Goal: Task Accomplishment & Management: Manage account settings

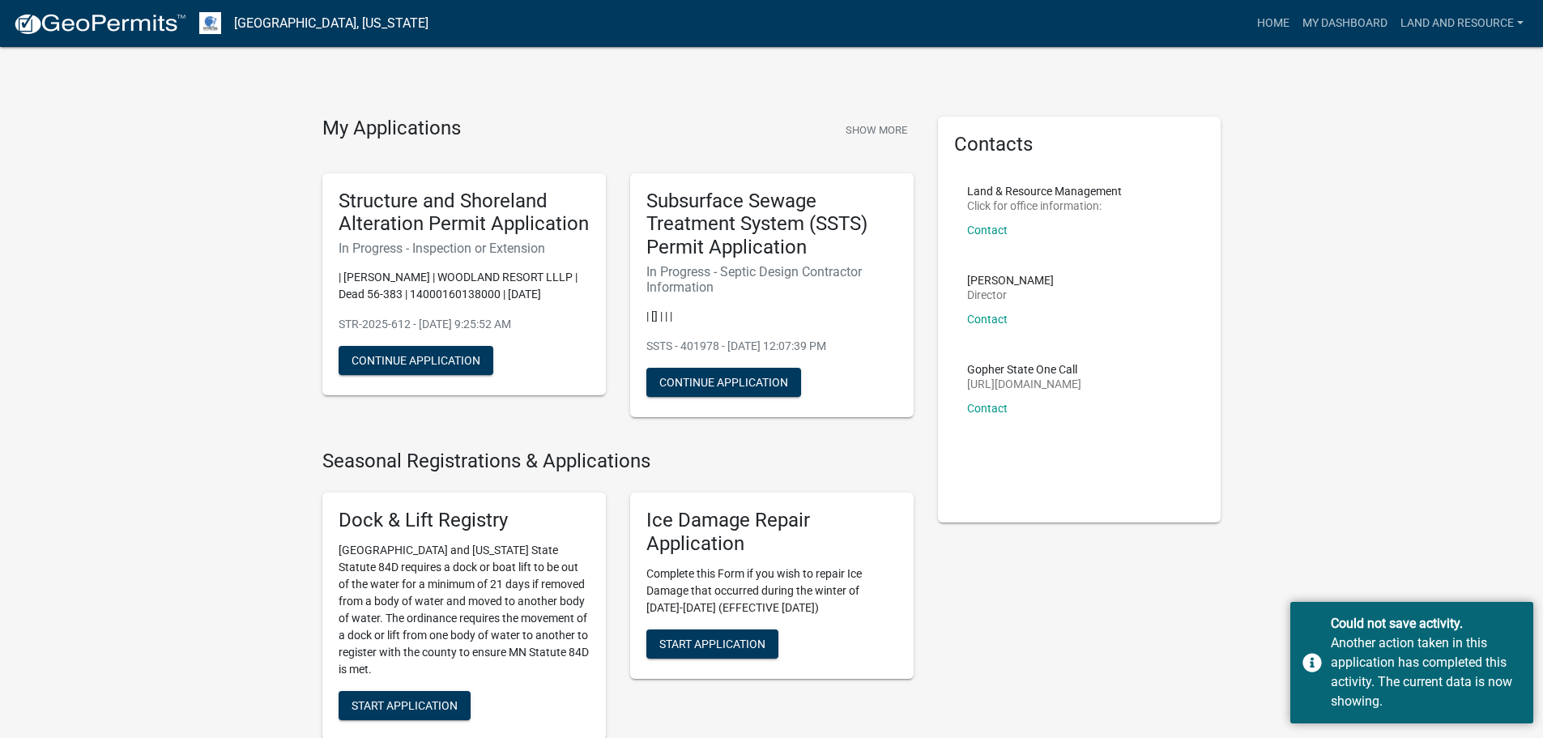
scroll to position [486, 0]
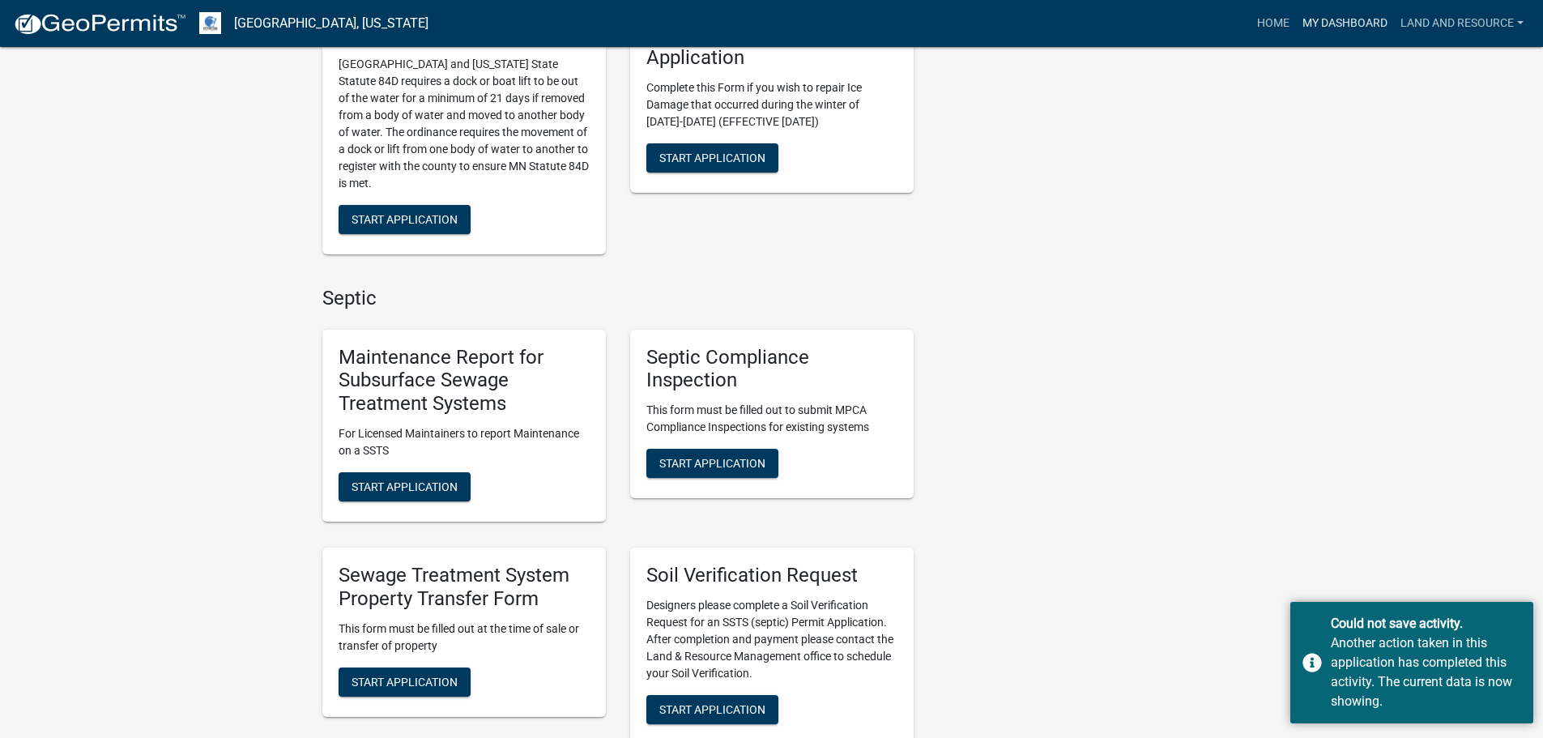
click at [1355, 16] on link "My Dashboard" at bounding box center [1345, 23] width 98 height 31
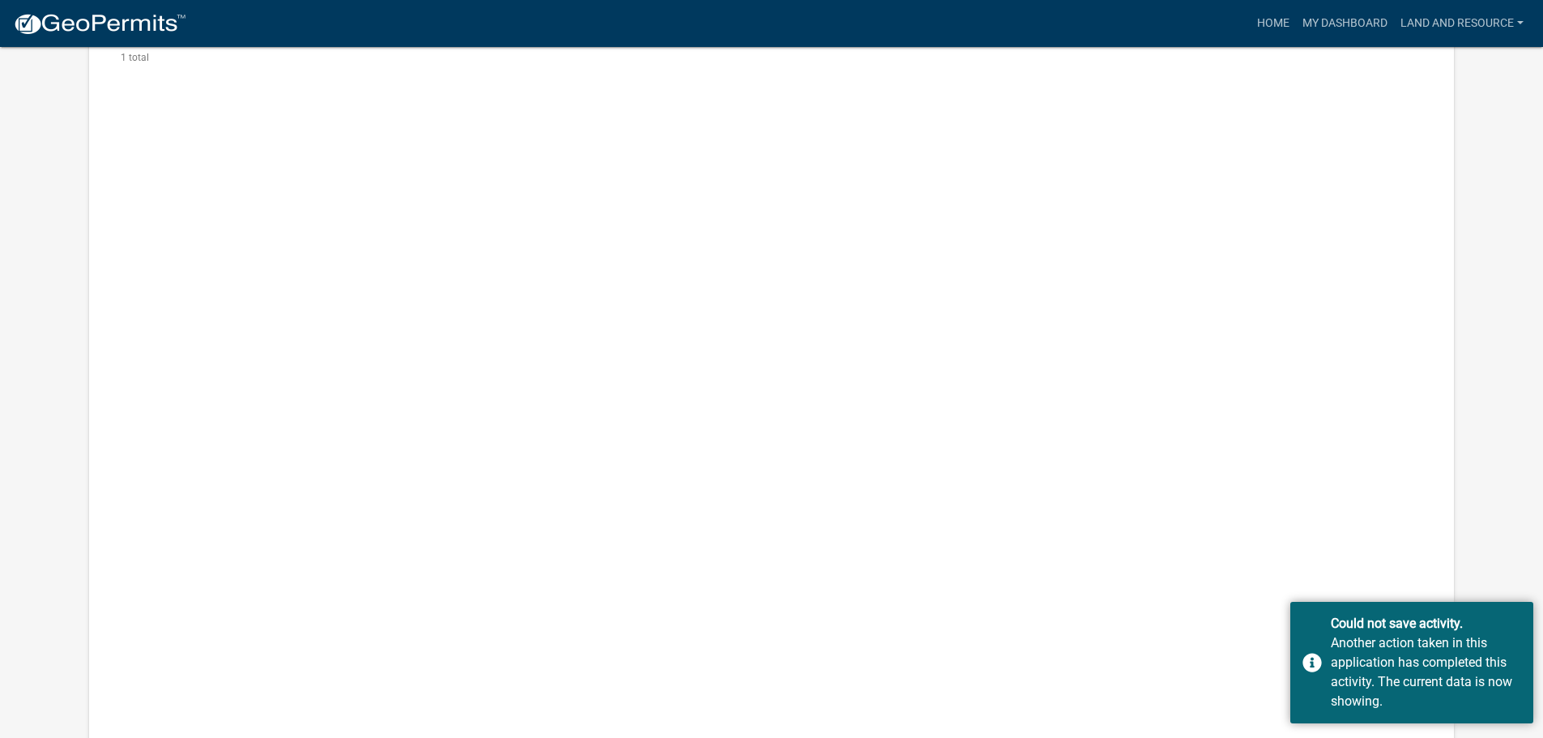
scroll to position [47, 0]
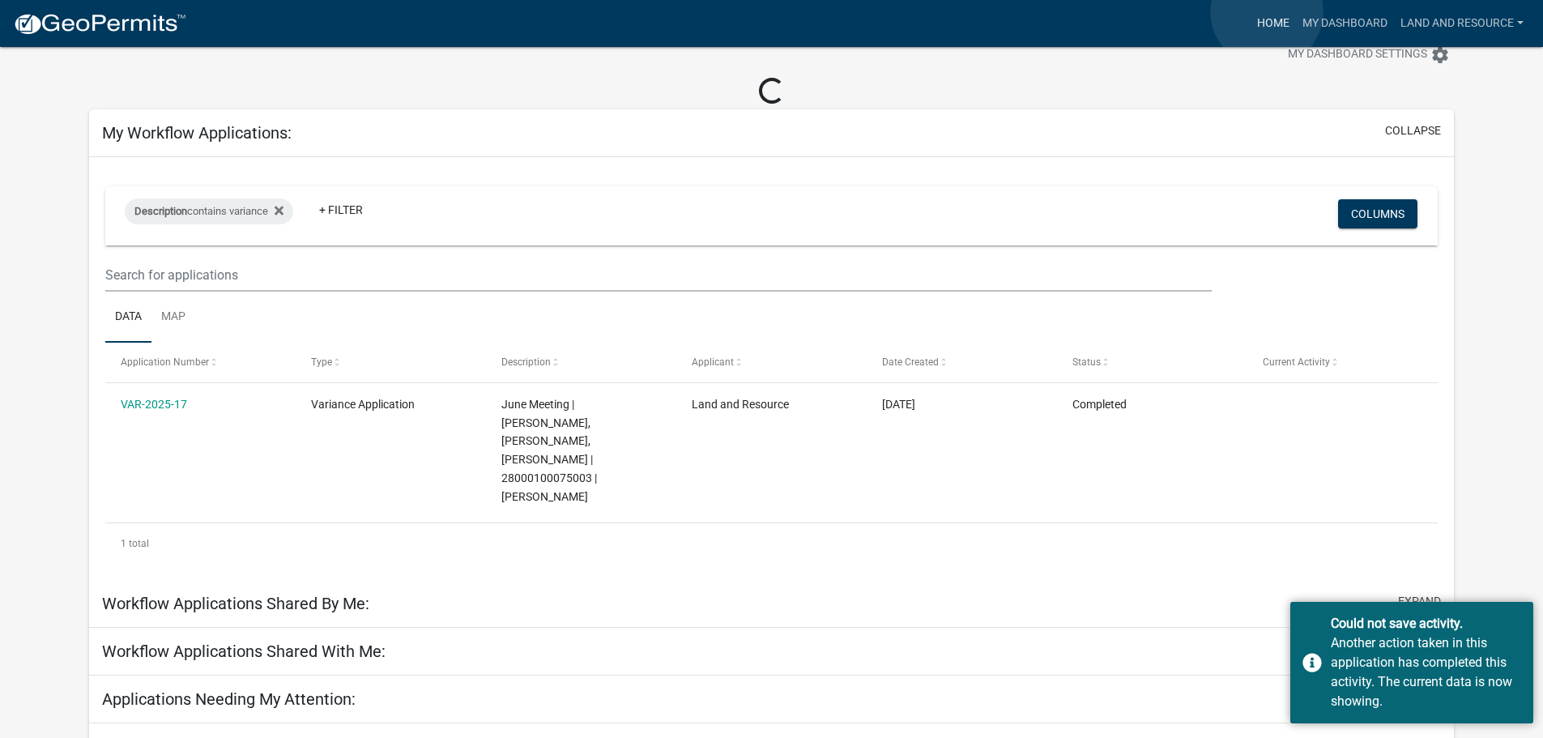
click at [1267, 11] on link "Home" at bounding box center [1273, 23] width 45 height 31
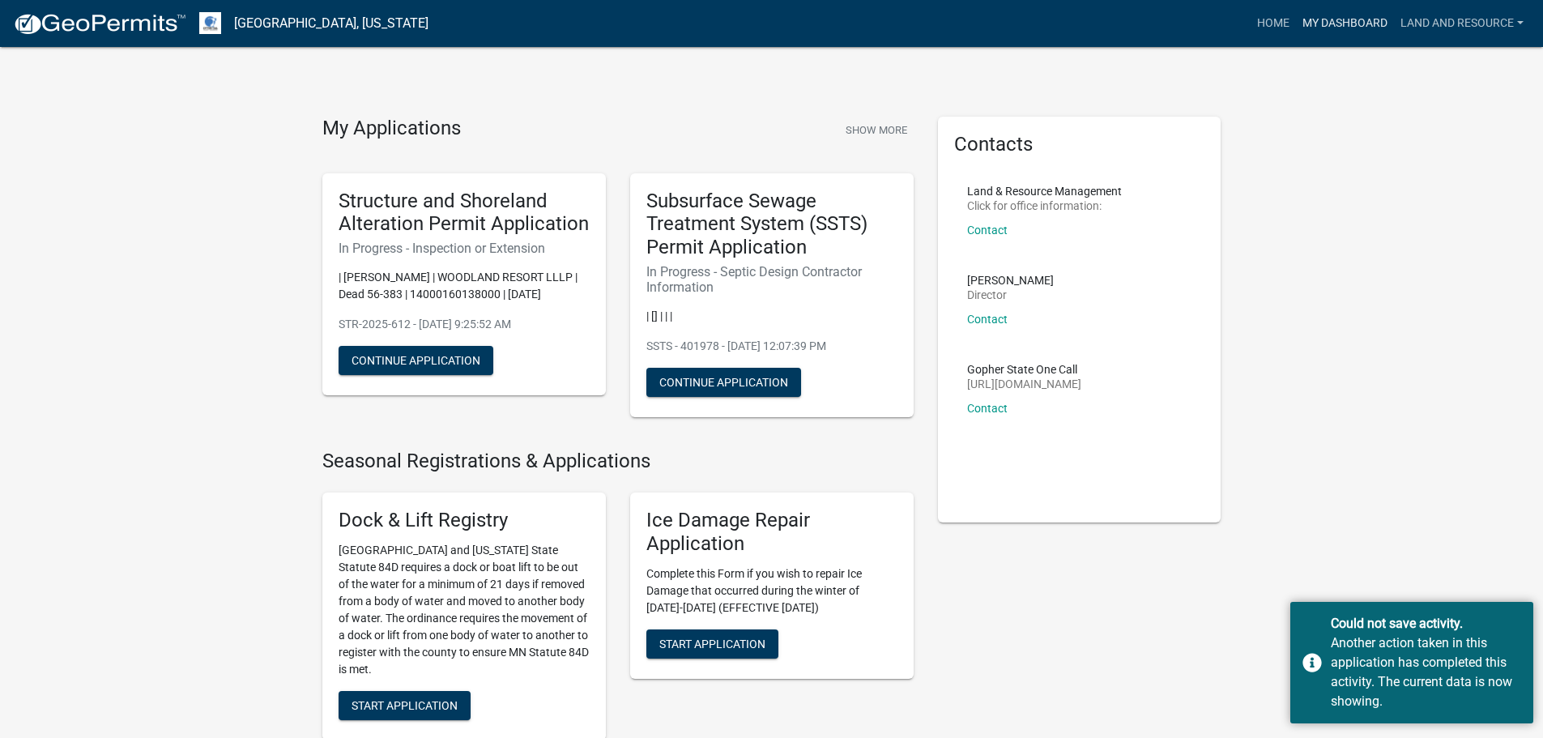
click at [1329, 27] on link "My Dashboard" at bounding box center [1345, 23] width 98 height 31
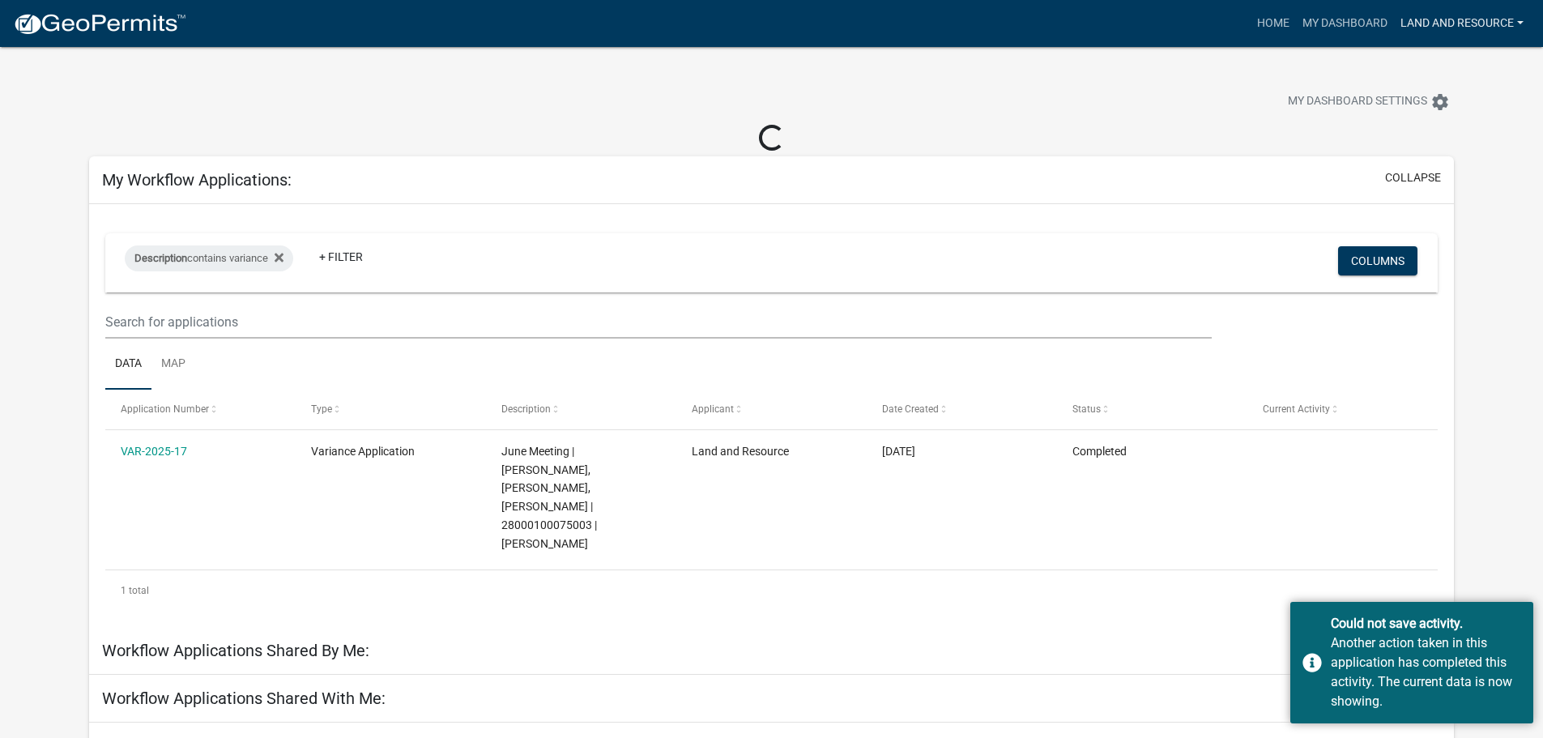
click at [1516, 19] on link "Land and Resource" at bounding box center [1462, 23] width 136 height 31
click at [1462, 113] on link "Logout" at bounding box center [1465, 119] width 130 height 39
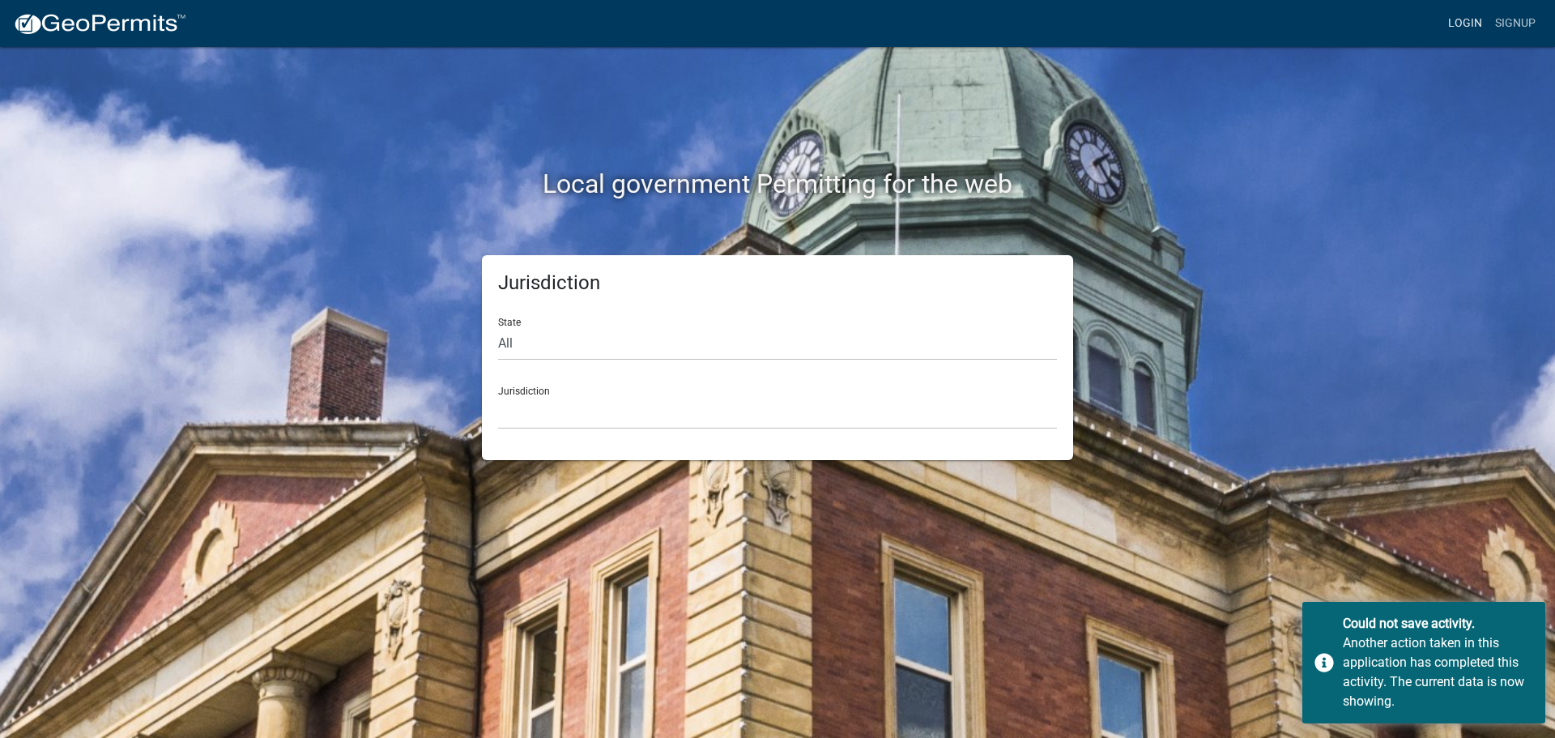
click at [1482, 24] on link "Login" at bounding box center [1465, 23] width 47 height 31
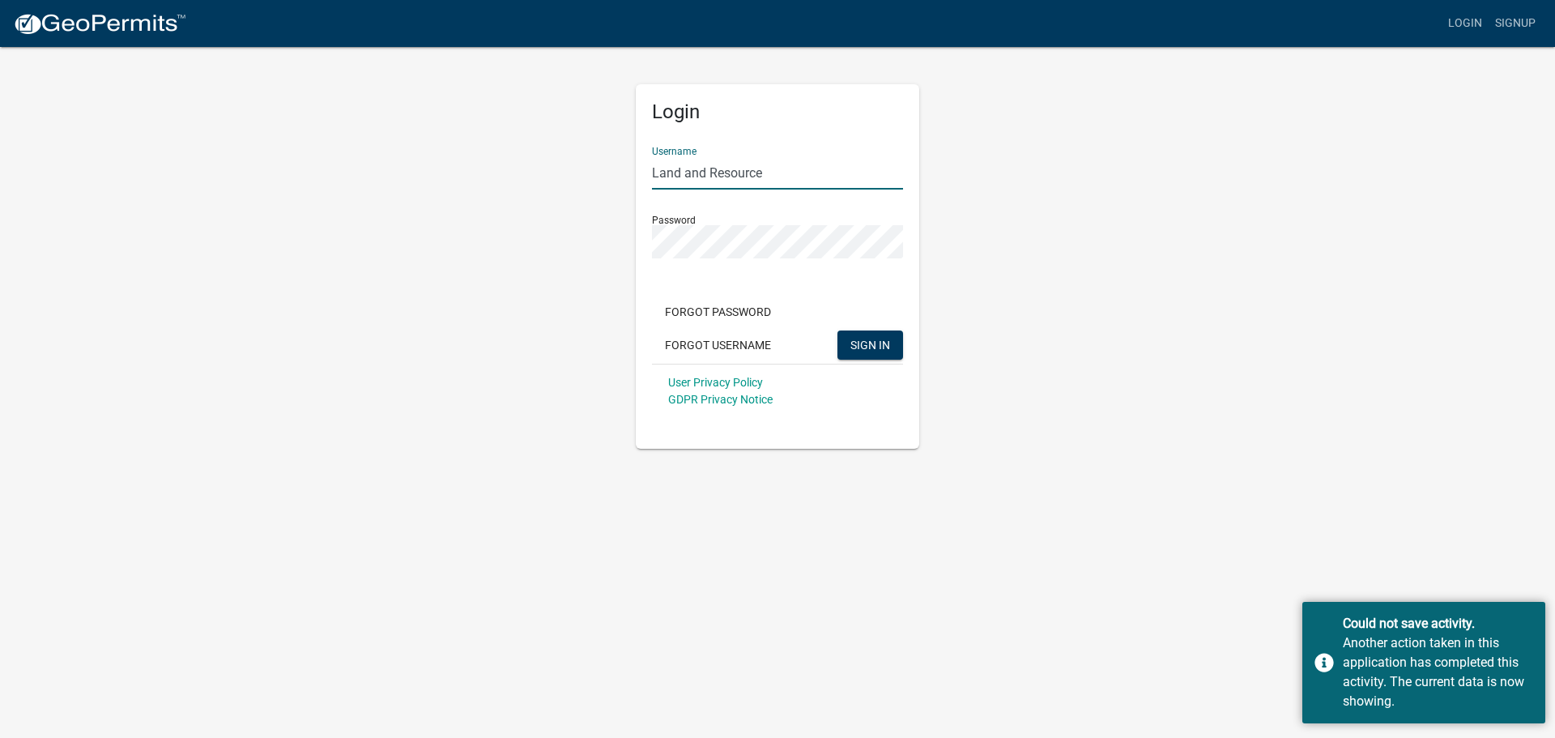
click at [854, 177] on input "Land and Resource" at bounding box center [777, 172] width 251 height 33
type input "Lindseyhanson"
click at [891, 356] on button "SIGN IN" at bounding box center [870, 344] width 66 height 29
